Goal: Information Seeking & Learning: Learn about a topic

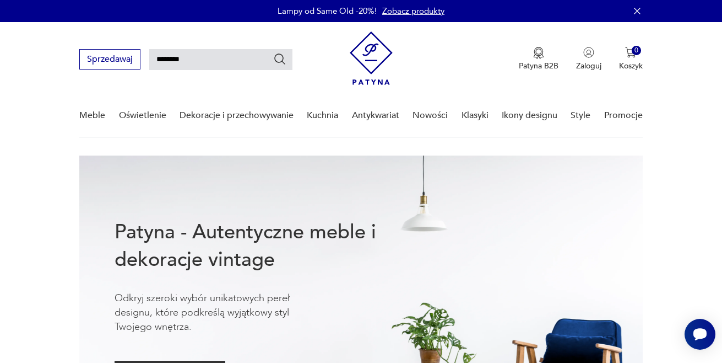
type input "********"
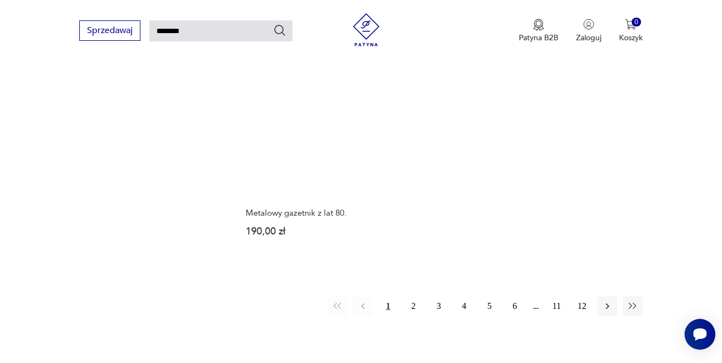
scroll to position [1321, 0]
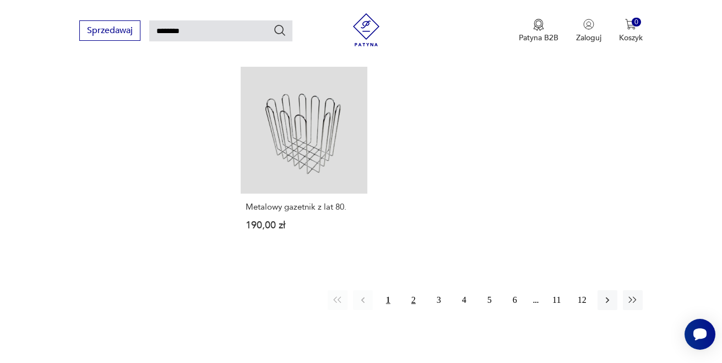
click at [415, 290] on button "2" at bounding box center [414, 300] width 20 height 20
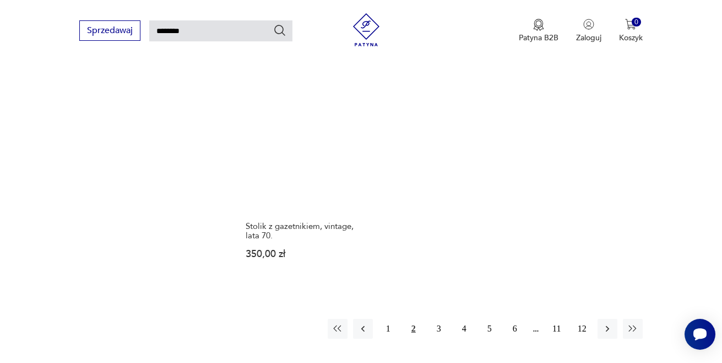
scroll to position [1273, 0]
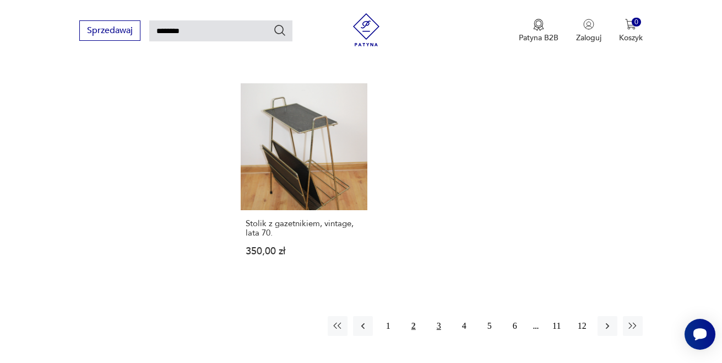
click at [438, 318] on button "3" at bounding box center [439, 326] width 20 height 20
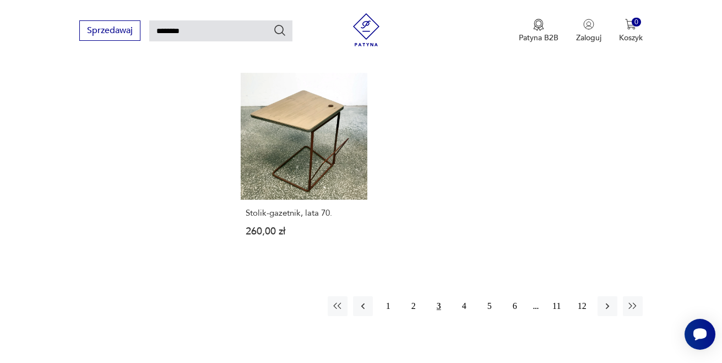
scroll to position [1293, 0]
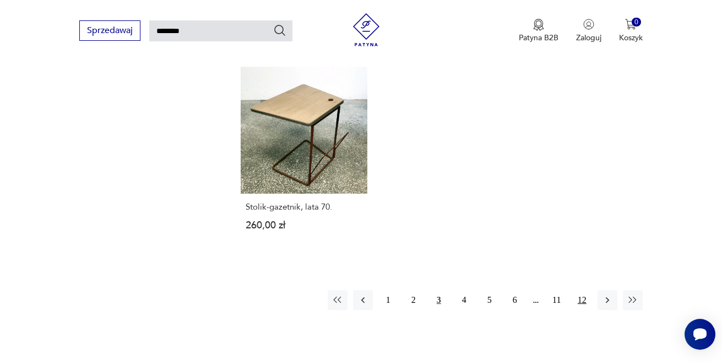
click at [585, 290] on button "12" at bounding box center [583, 300] width 20 height 20
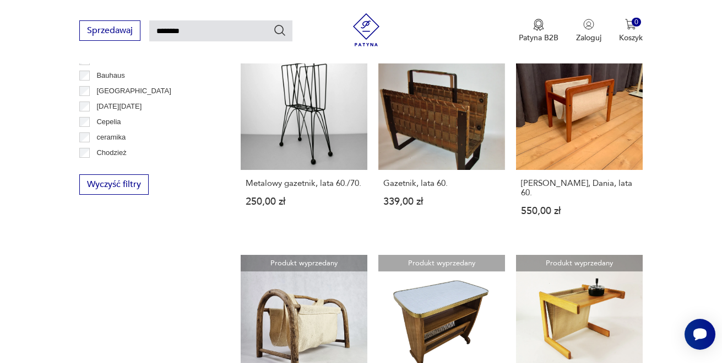
scroll to position [657, 0]
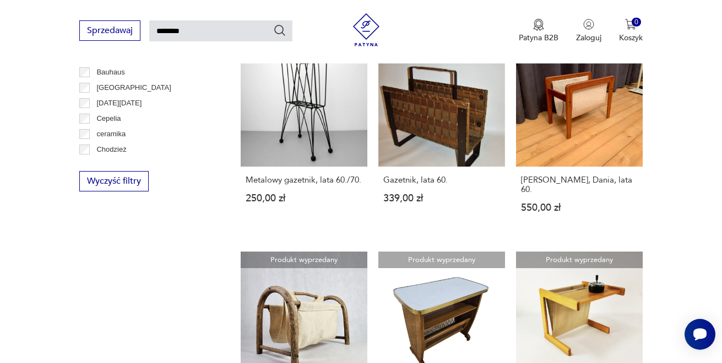
click at [698, 217] on section "Filtruj produkty Meble (85) Dekoracje (73) Pozostałe (32) Oświetlenie (2) Cena …" at bounding box center [361, 264] width 722 height 1432
click at [698, 216] on section "Filtruj produkty Meble (85) Dekoracje (73) Pozostałe (32) Oświetlenie (2) Cena …" at bounding box center [361, 264] width 722 height 1432
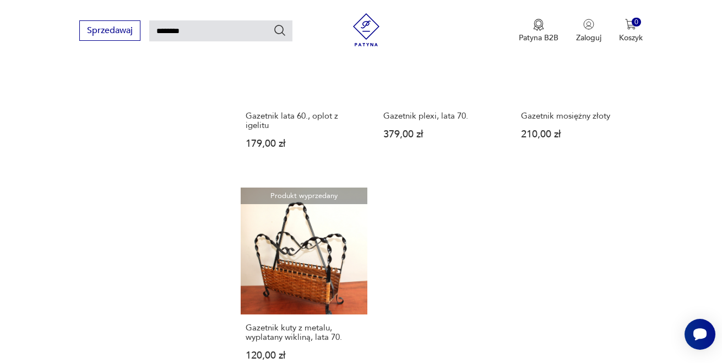
scroll to position [1223, 0]
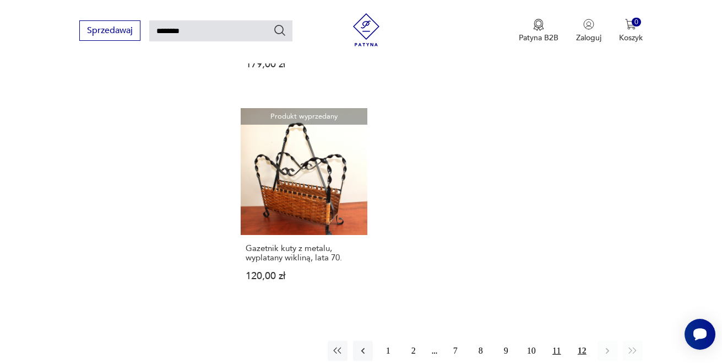
click at [556, 341] on button "11" at bounding box center [557, 351] width 20 height 20
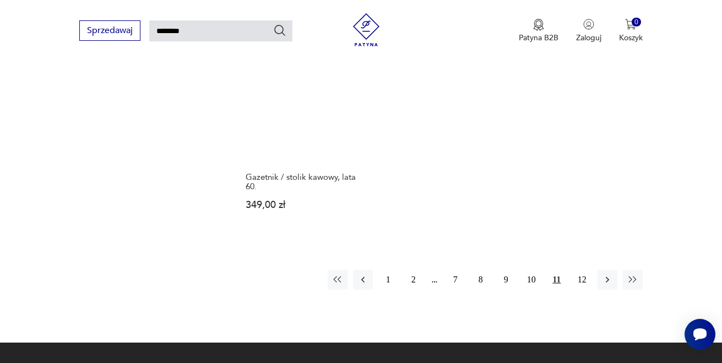
scroll to position [1404, 0]
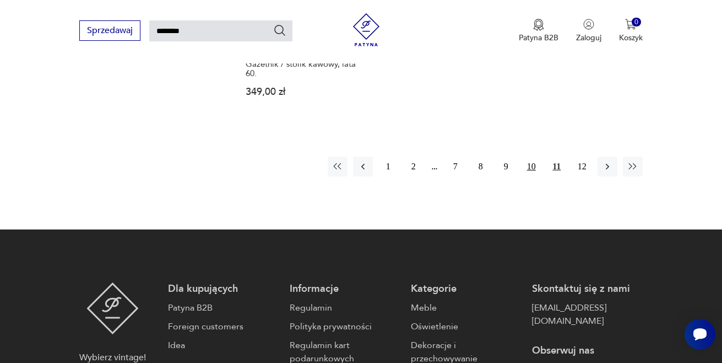
click at [529, 157] on button "10" at bounding box center [532, 167] width 20 height 20
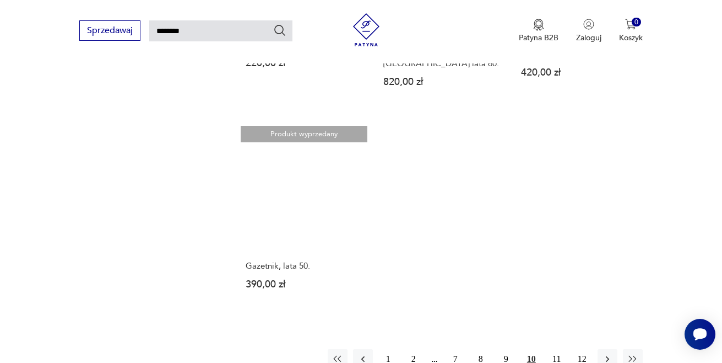
scroll to position [1227, 0]
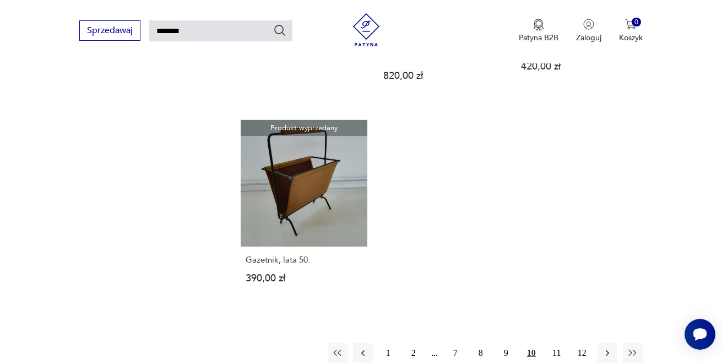
drag, startPoint x: 387, startPoint y: 303, endPoint x: 413, endPoint y: 319, distance: 30.4
click at [387, 343] on button "1" at bounding box center [389, 353] width 20 height 20
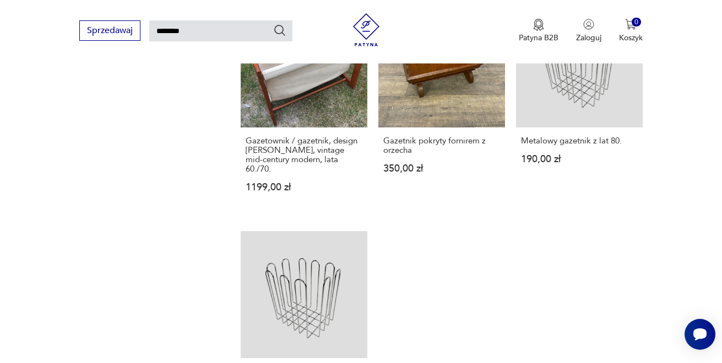
scroll to position [1209, 0]
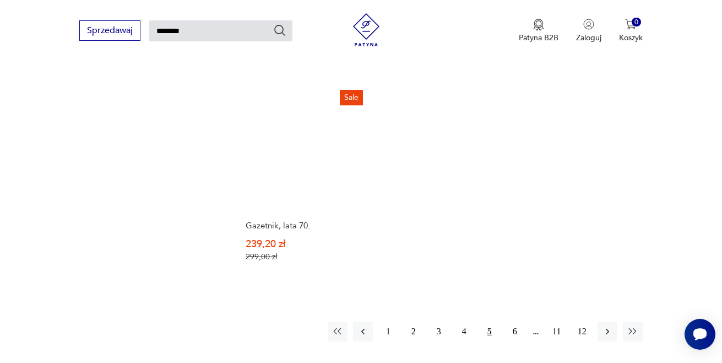
scroll to position [1292, 0]
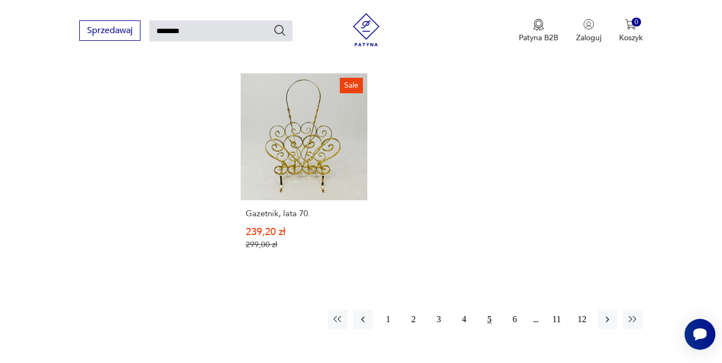
drag, startPoint x: 515, startPoint y: 261, endPoint x: 522, endPoint y: 306, distance: 46.3
click at [515, 309] on button "6" at bounding box center [515, 319] width 20 height 20
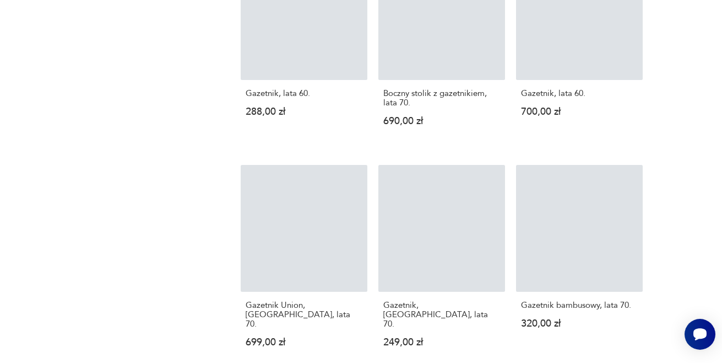
scroll to position [39, 0]
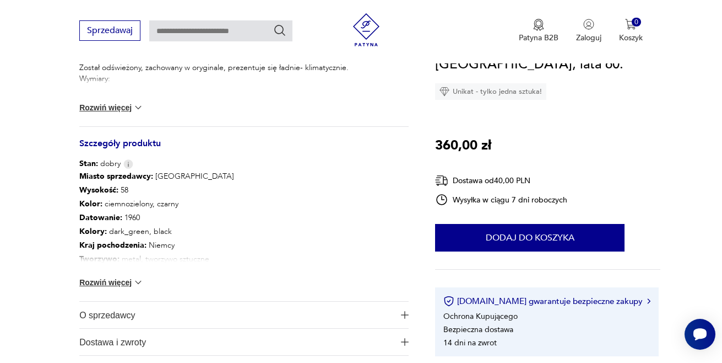
scroll to position [549, 0]
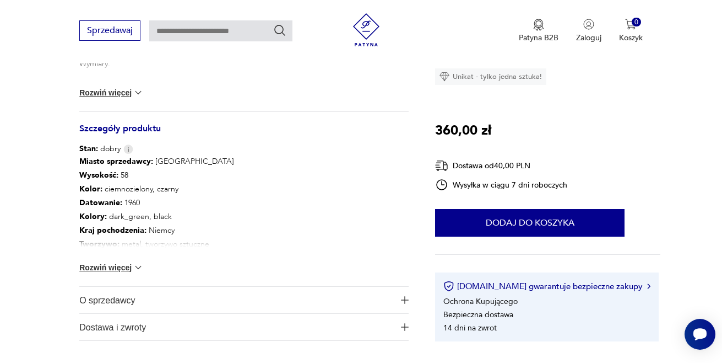
click at [133, 266] on img at bounding box center [138, 267] width 11 height 11
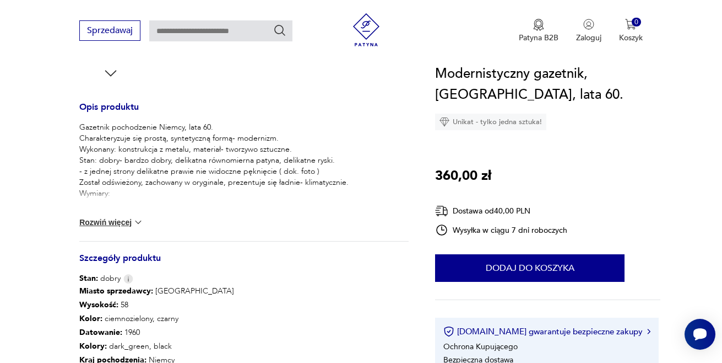
scroll to position [373, 0]
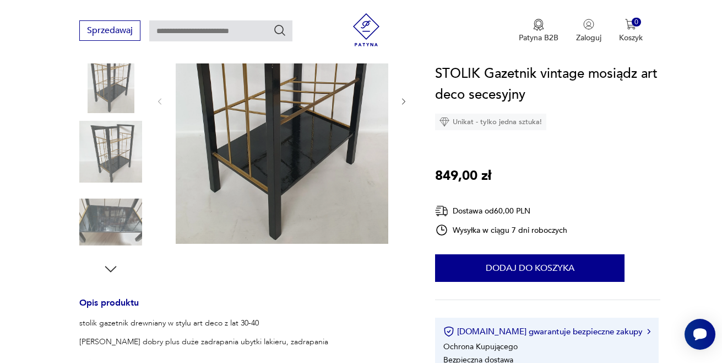
scroll to position [214, 0]
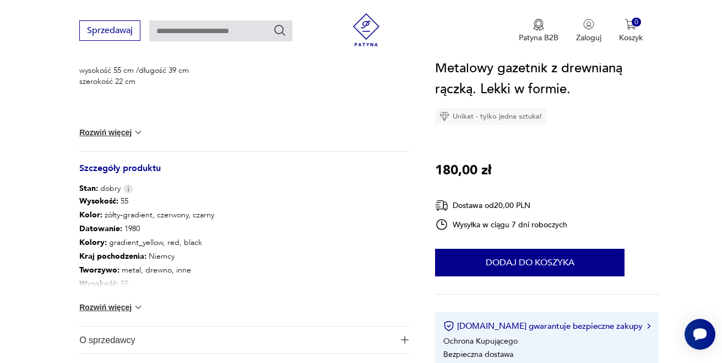
scroll to position [547, 0]
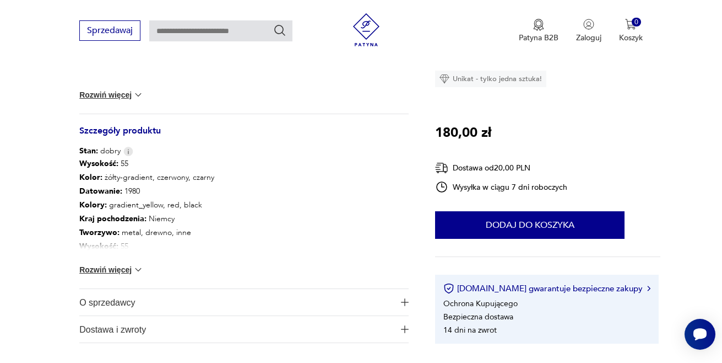
click at [139, 271] on img at bounding box center [138, 269] width 11 height 11
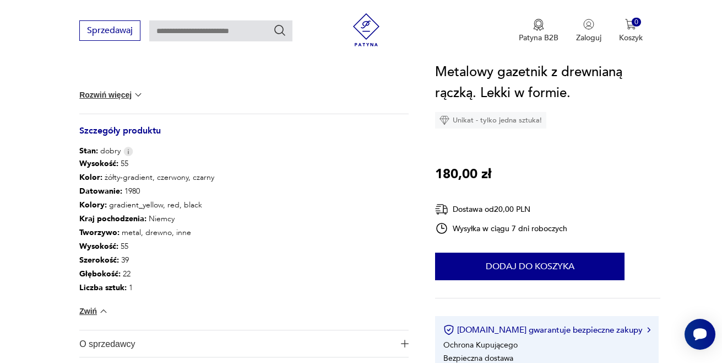
scroll to position [0, 0]
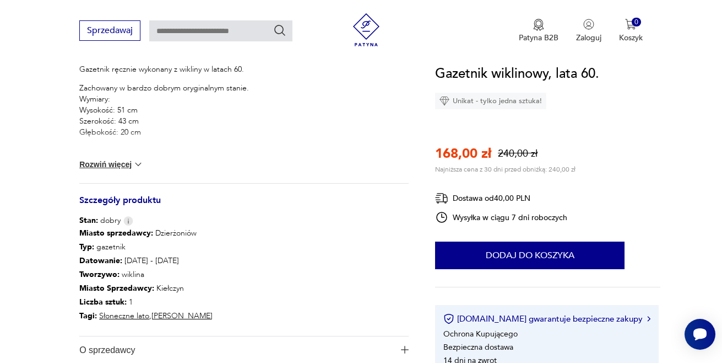
scroll to position [482, 0]
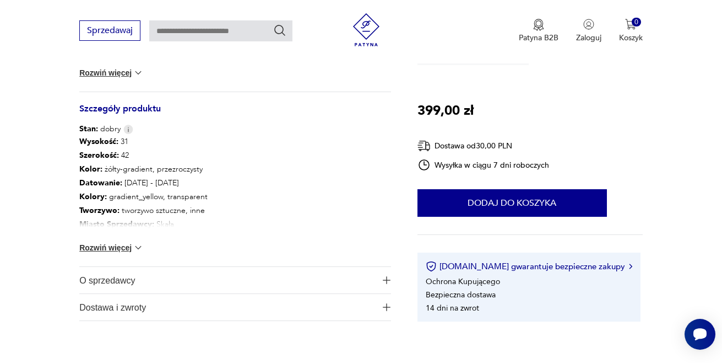
scroll to position [534, 0]
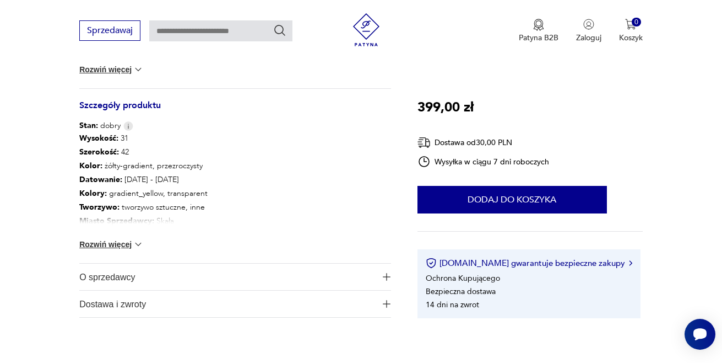
click at [130, 244] on button "Rozwiń więcej" at bounding box center [111, 244] width 64 height 11
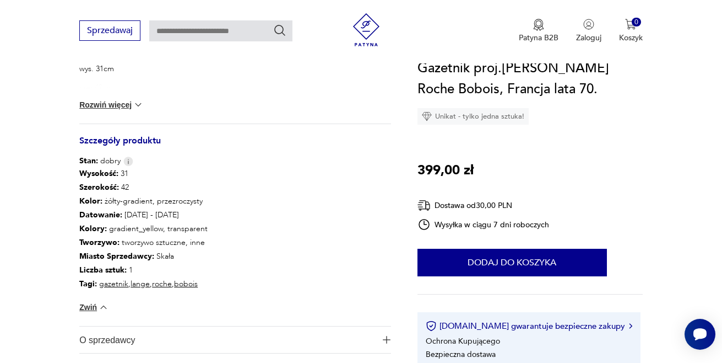
click at [364, 301] on div "Opis produktu Gazetnik proj.[PERSON_NAME] Roche Bobois, Francja lata 70. Został…" at bounding box center [235, 189] width 312 height 384
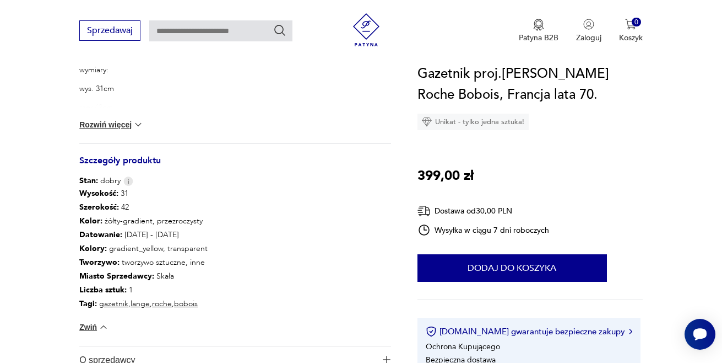
click at [387, 358] on img "button" at bounding box center [387, 359] width 8 height 8
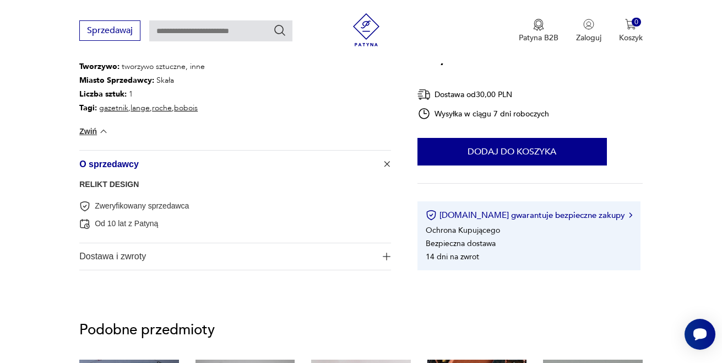
scroll to position [678, 0]
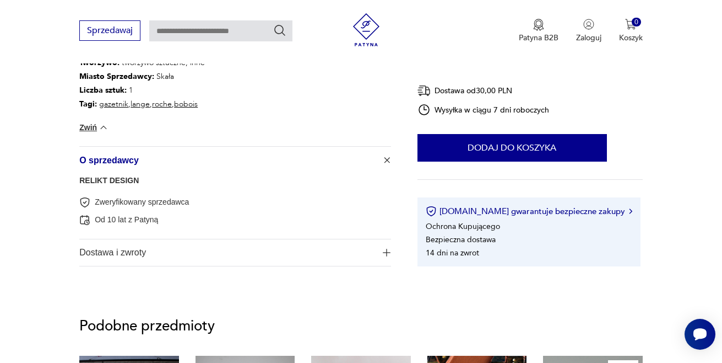
click at [124, 181] on link "RELIKT DESIGN" at bounding box center [109, 180] width 60 height 9
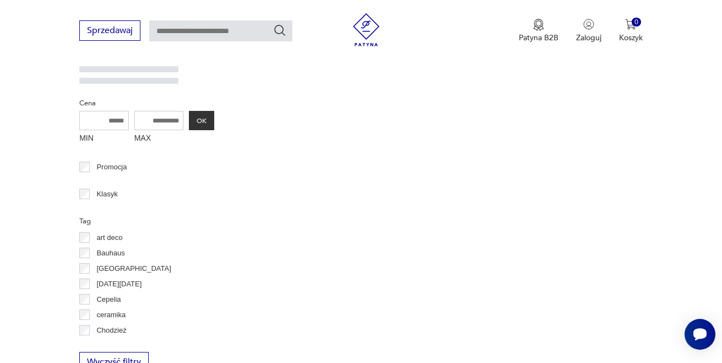
scroll to position [226, 0]
